Goal: Understand process/instructions: Understand process/instructions

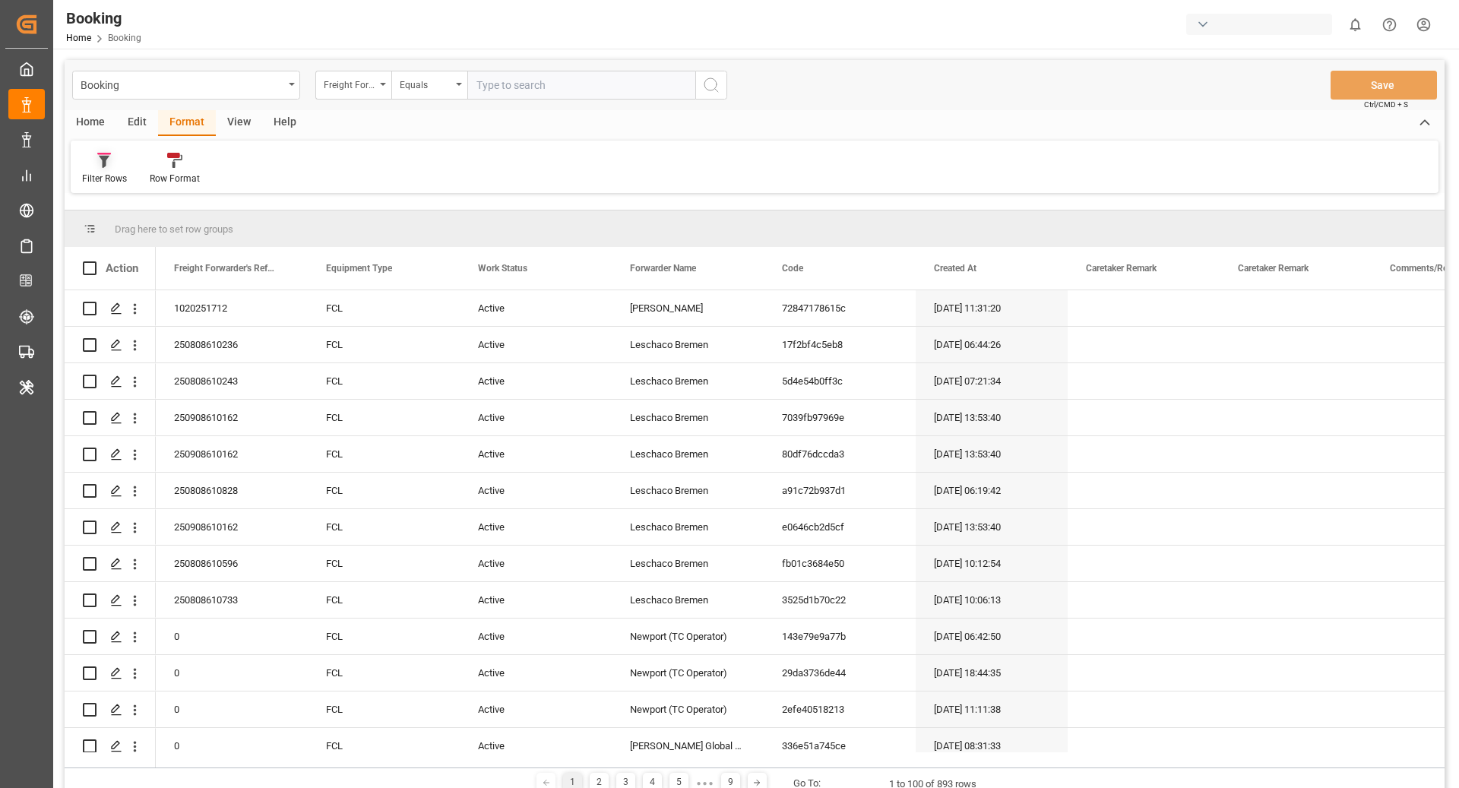
click at [103, 178] on div "Filter Rows" at bounding box center [104, 179] width 45 height 14
click at [296, 162] on div "Filter Rows No filters configured Row Format" at bounding box center [755, 167] width 1368 height 52
click at [103, 156] on icon at bounding box center [104, 162] width 11 height 12
click at [547, 211] on div "Drag here to set row groups" at bounding box center [755, 228] width 1380 height 36
click at [1201, 36] on div "button" at bounding box center [1262, 24] width 152 height 29
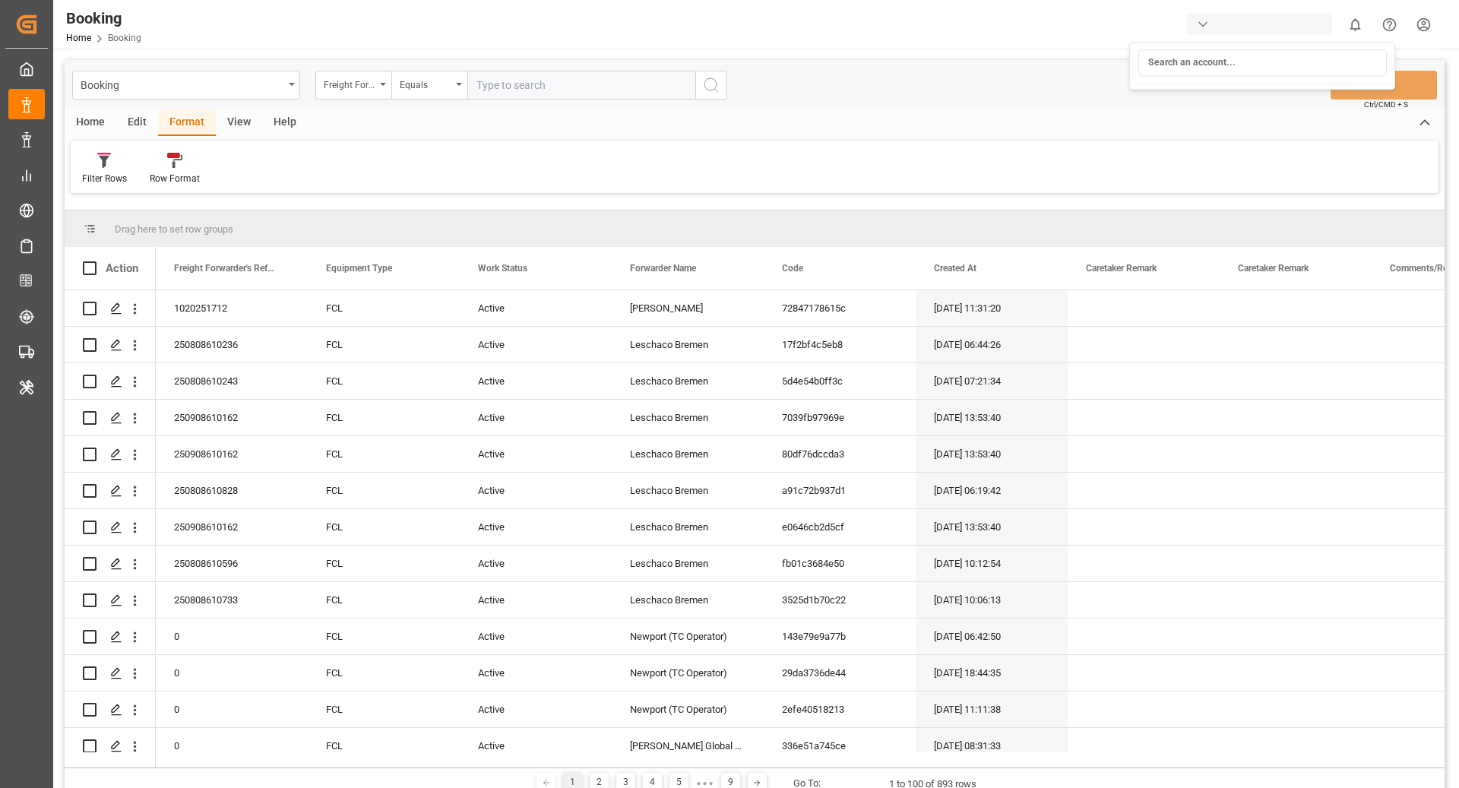
click at [1019, 110] on html "Created by potrace 1.15, written by [PERSON_NAME] [DATE]-[DATE] Created by potr…" at bounding box center [729, 394] width 1459 height 788
click at [81, 174] on div "Filter Rows" at bounding box center [105, 168] width 68 height 33
click at [1223, 33] on div "button" at bounding box center [1259, 24] width 146 height 21
type input "e"
